Goal: Transaction & Acquisition: Book appointment/travel/reservation

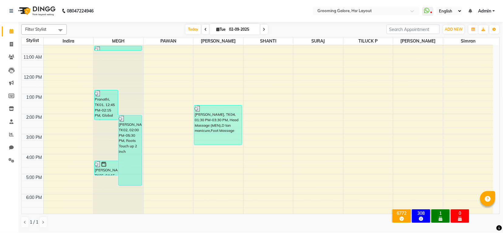
scroll to position [94, 0]
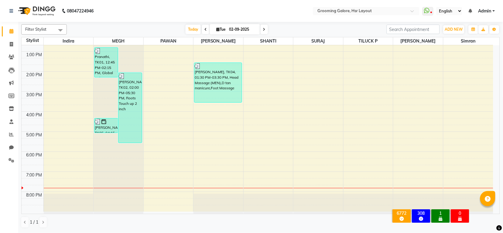
click at [263, 29] on icon at bounding box center [264, 30] width 2 height 4
type input "[DATE]"
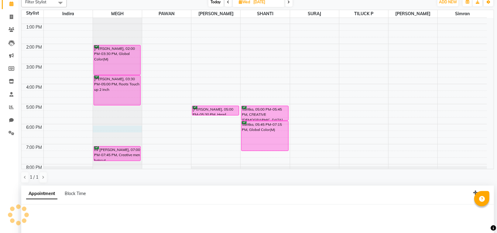
select select "45579"
select select "1080"
select select "tentative"
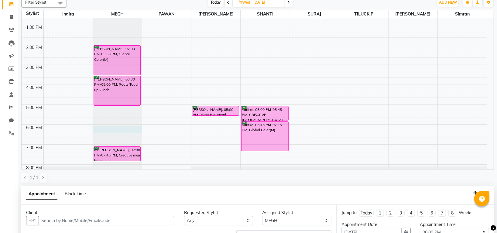
scroll to position [118, 0]
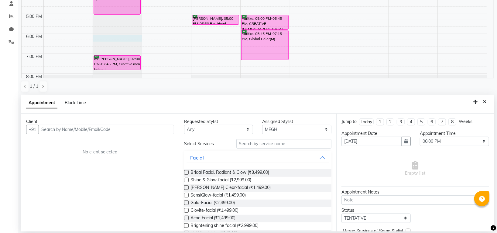
click at [103, 131] on input "text" at bounding box center [106, 129] width 135 height 9
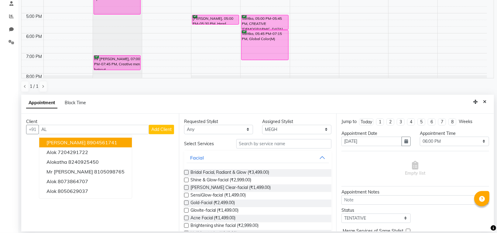
type input "A"
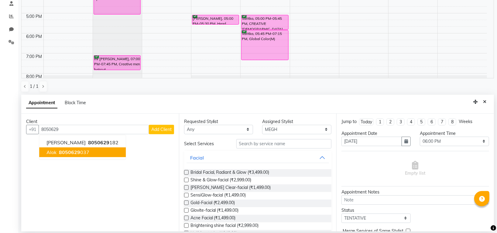
click at [77, 151] on span "8050629" at bounding box center [69, 152] width 21 height 6
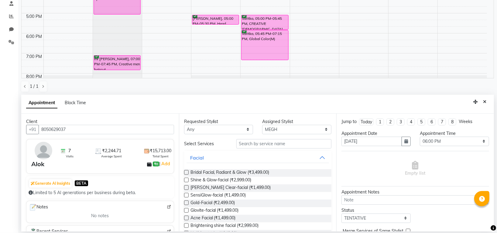
type input "8050629037"
click at [267, 142] on input "text" at bounding box center [283, 143] width 95 height 9
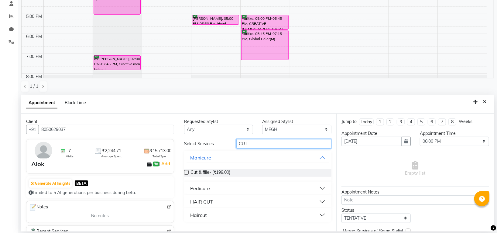
type input "CUT"
click at [202, 202] on div "HAIR CUT" at bounding box center [201, 201] width 23 height 7
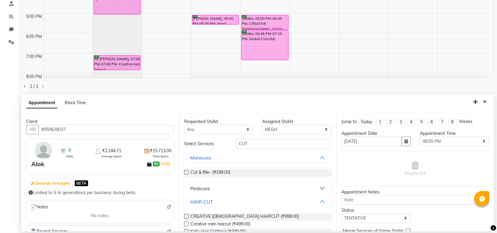
scroll to position [40, 0]
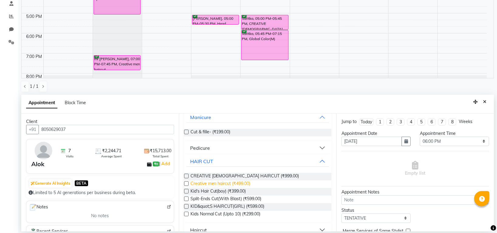
click at [211, 182] on span "Creative men haircut (₹499.00)" at bounding box center [220, 184] width 60 height 8
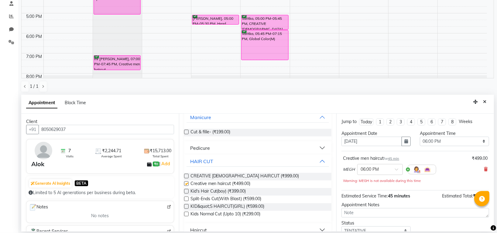
checkbox input "false"
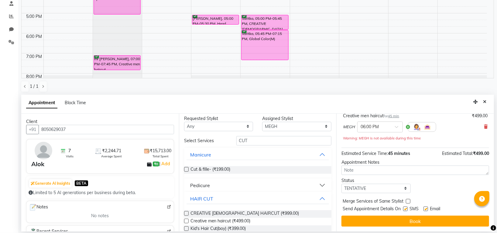
scroll to position [0, 0]
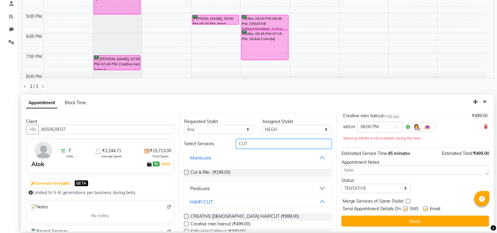
click at [255, 142] on input "CUT" at bounding box center [283, 143] width 95 height 9
type input "C"
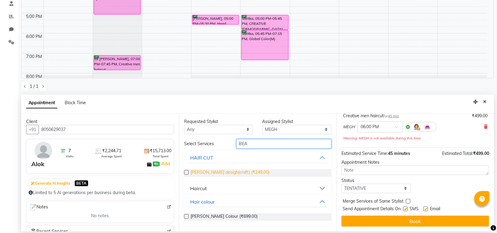
type input "BEA"
click at [234, 171] on span "[PERSON_NAME] desigh(craft) (₹249.00)" at bounding box center [229, 173] width 79 height 8
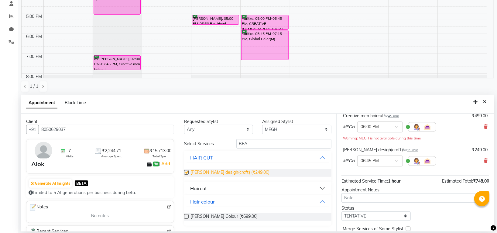
checkbox input "false"
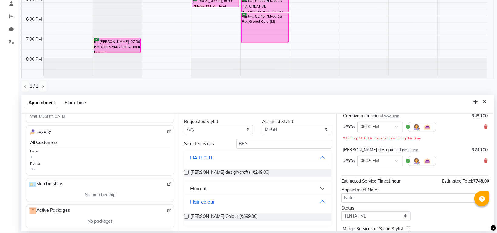
scroll to position [190, 0]
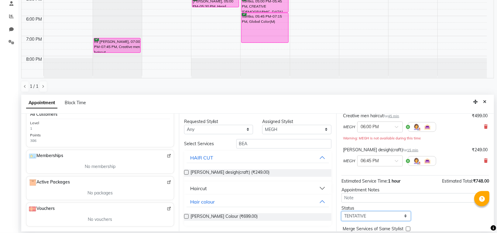
click at [391, 214] on select "Select TENTATIVE CONFIRM UPCOMING" at bounding box center [375, 215] width 69 height 9
select select "confirm booking"
click at [341, 211] on select "Select TENTATIVE CONFIRM UPCOMING" at bounding box center [375, 215] width 69 height 9
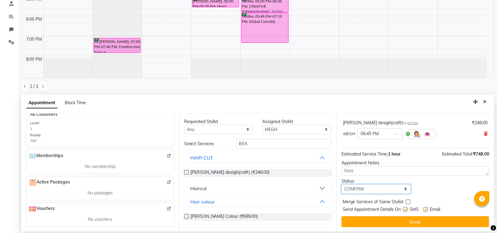
scroll to position [70, 0]
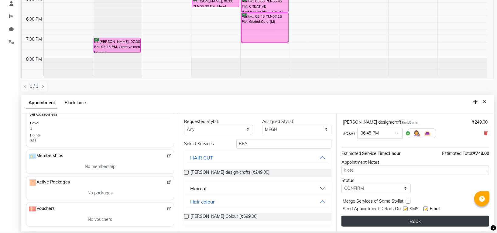
click at [413, 219] on button "Book" at bounding box center [415, 221] width 148 height 11
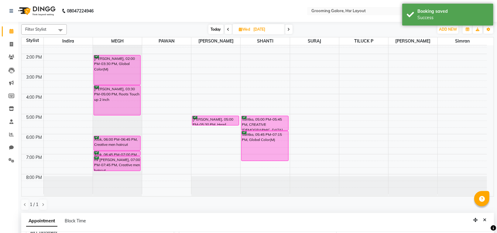
scroll to position [118, 0]
